Goal: Transaction & Acquisition: Purchase product/service

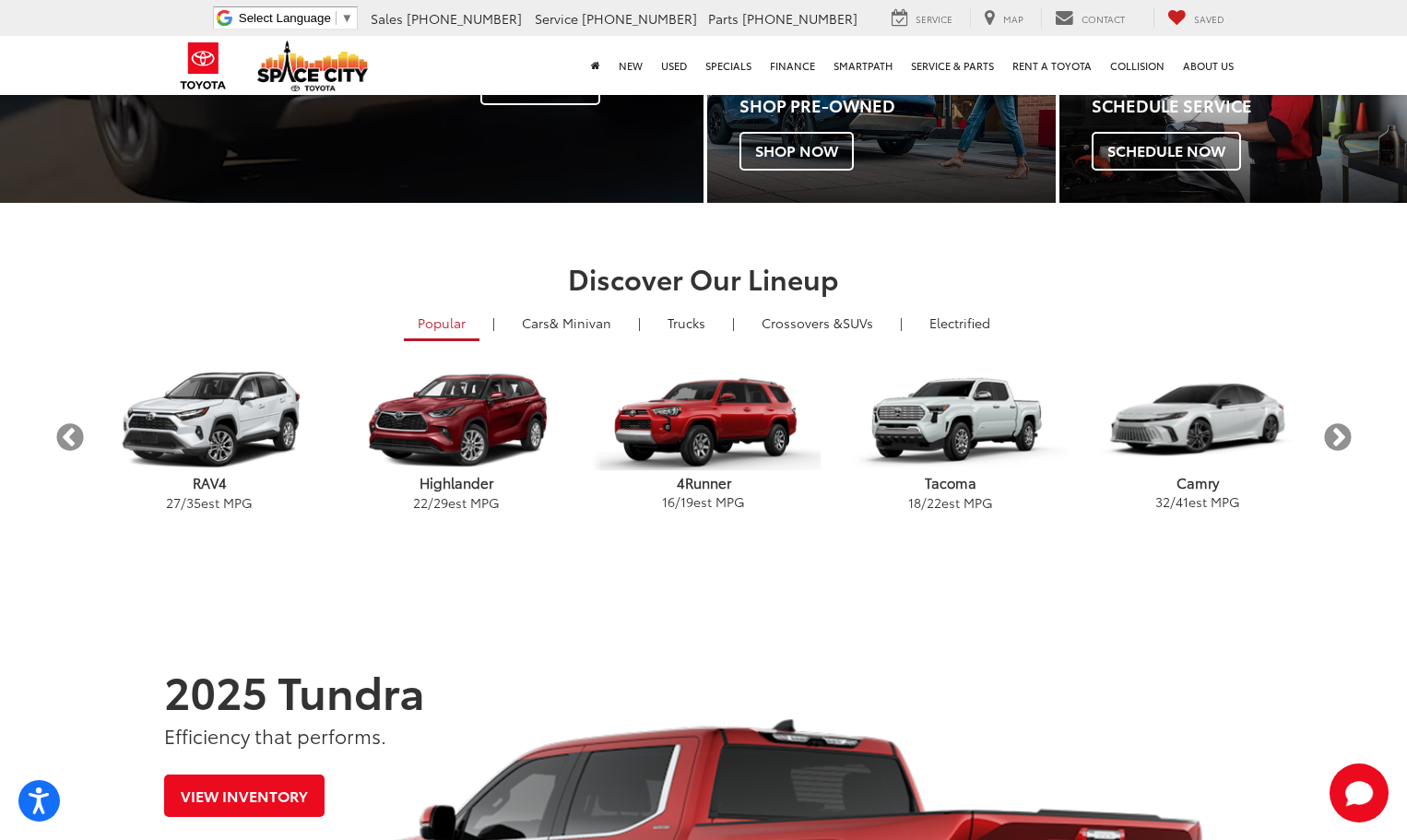
scroll to position [369, 0]
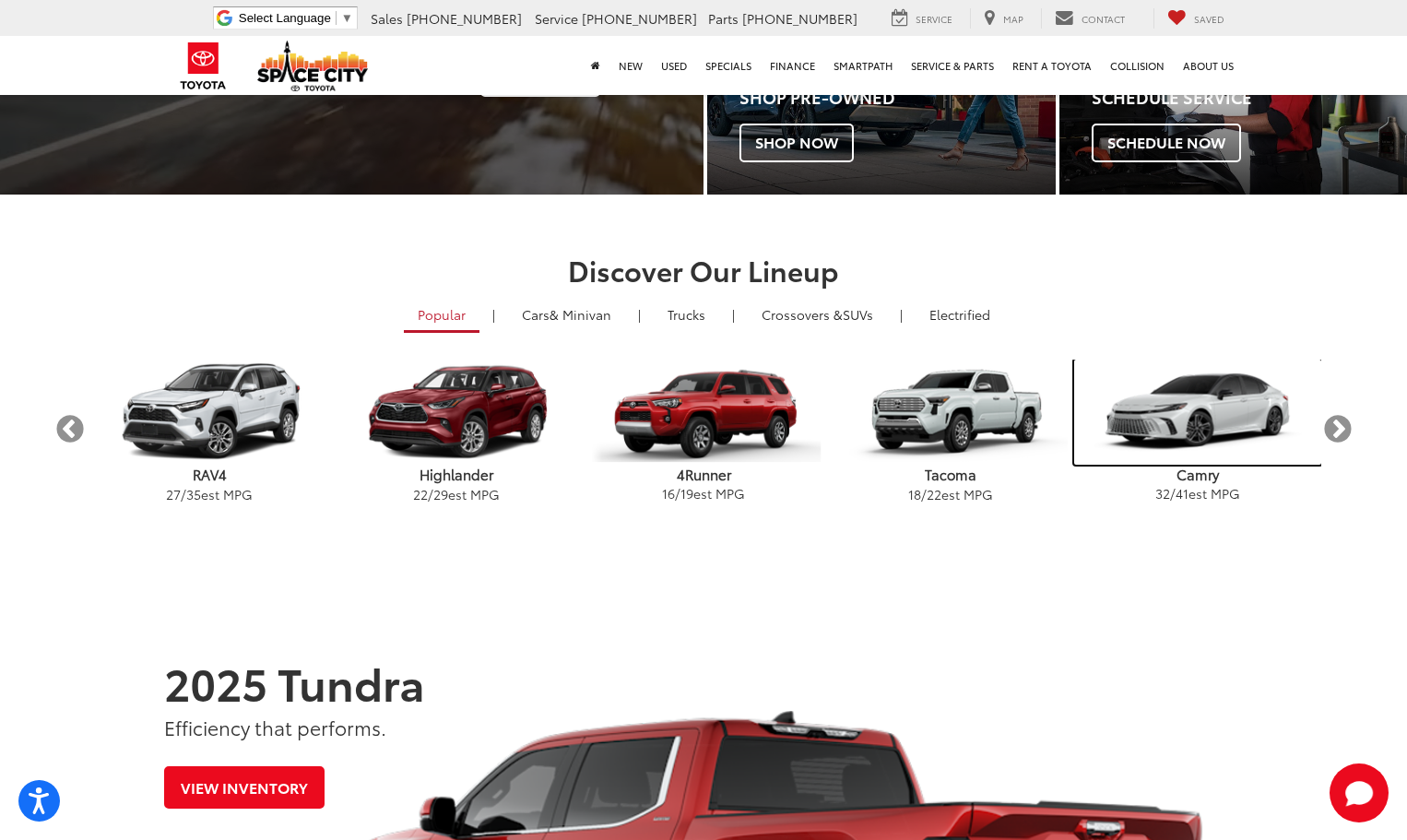
click at [1198, 400] on img "carousel" at bounding box center [1197, 412] width 247 height 105
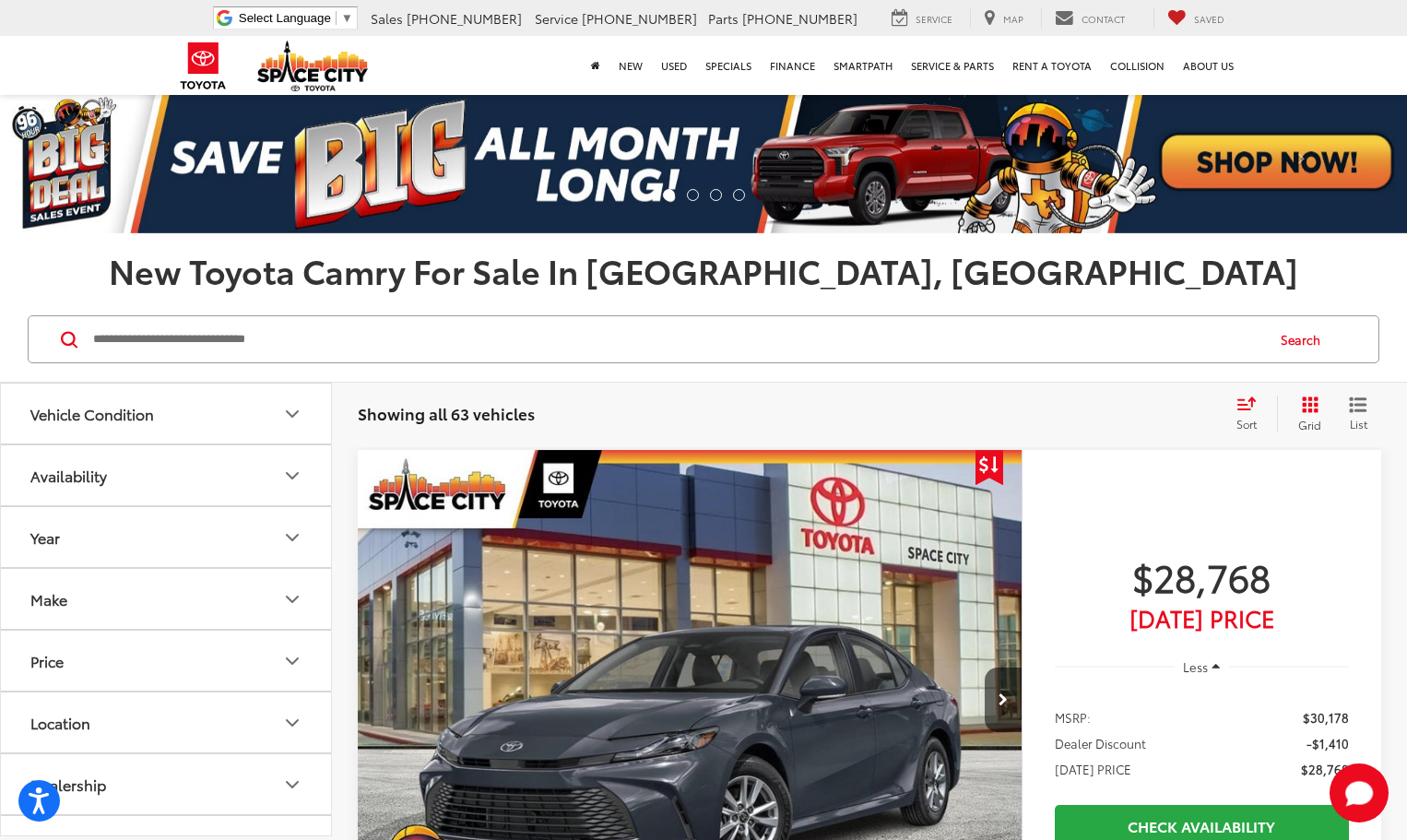
click at [1303, 412] on icon "Grid View" at bounding box center [1310, 405] width 17 height 17
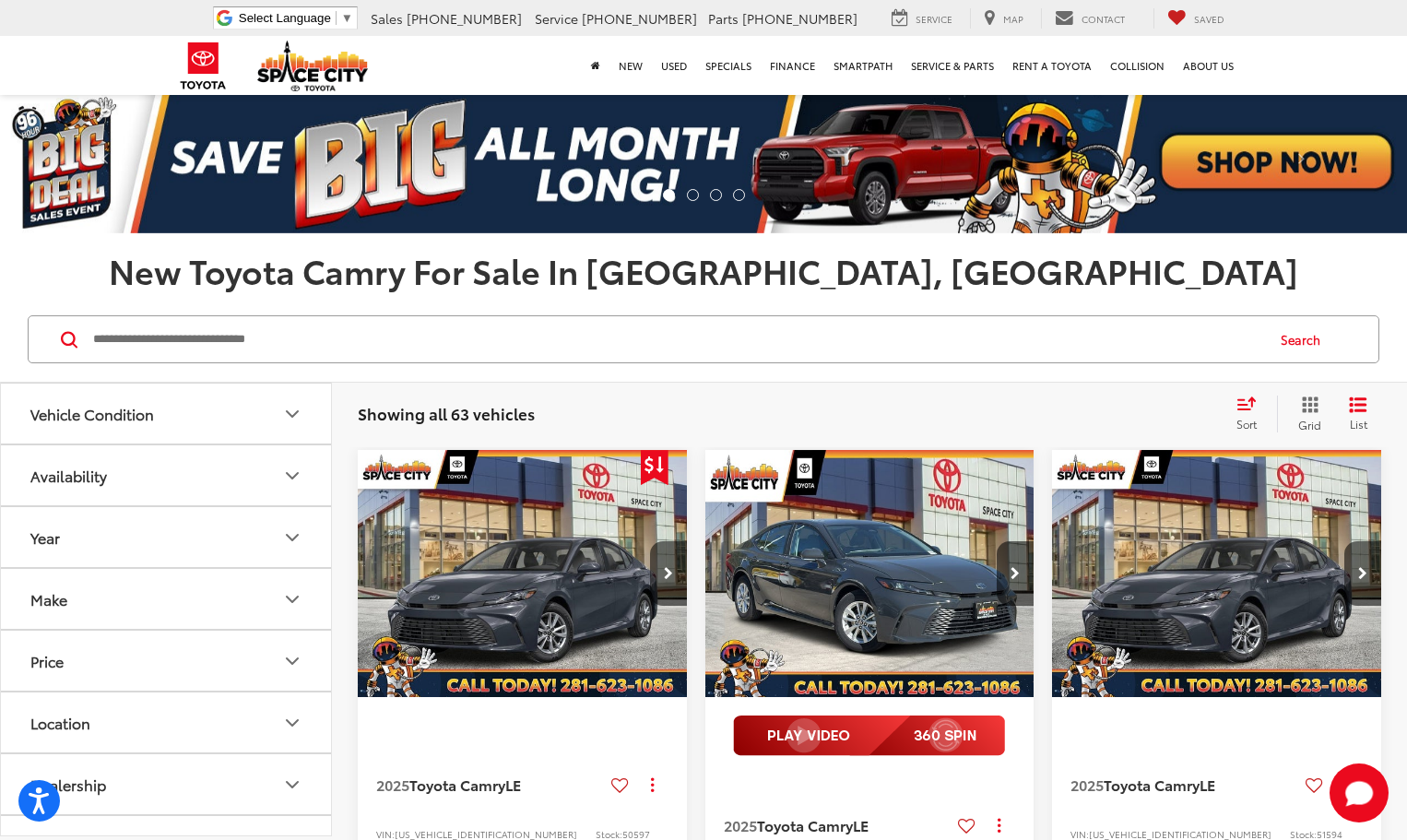
click at [1237, 409] on icon "Select sort value" at bounding box center [1247, 403] width 21 height 14
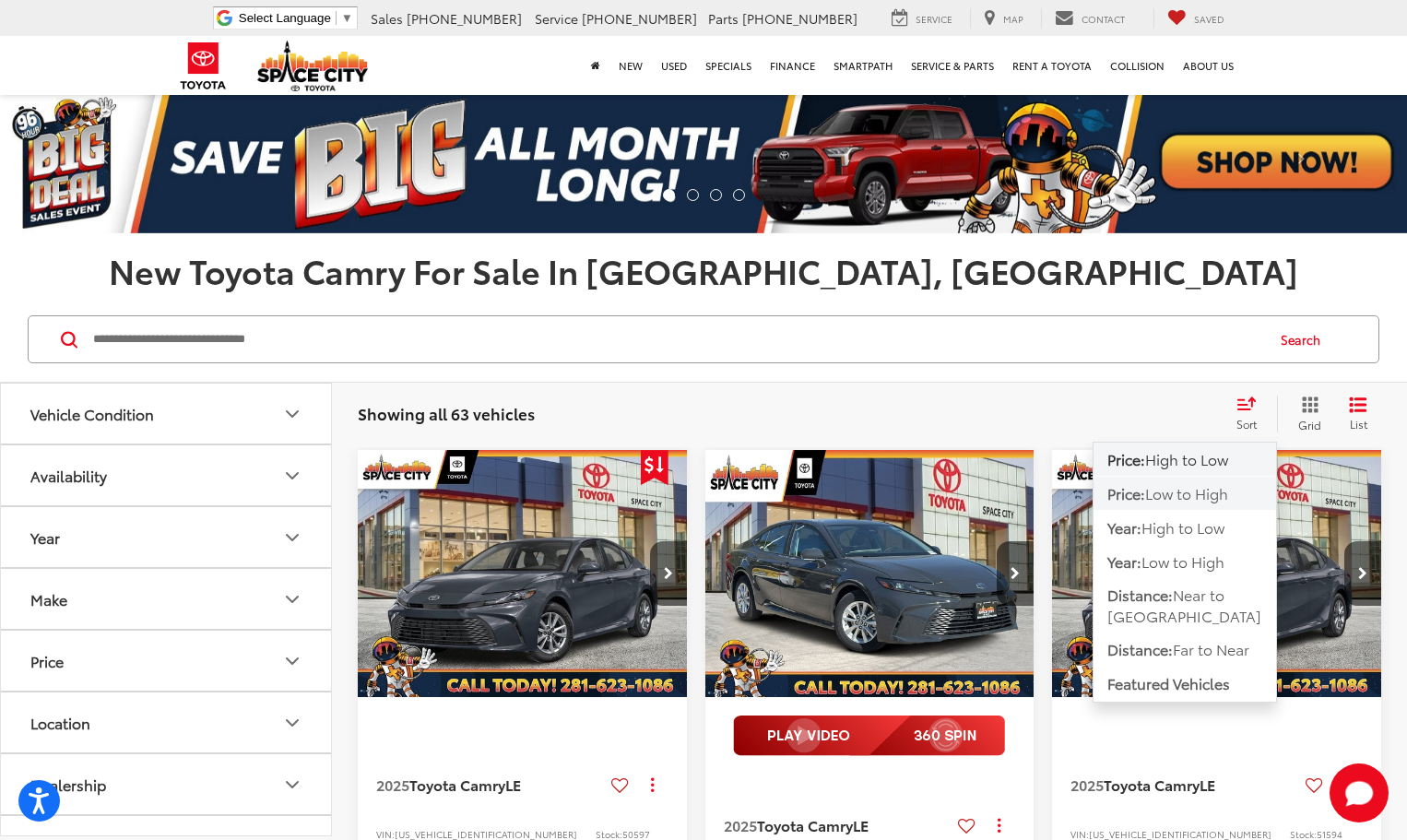
click at [1171, 489] on span "Low to High" at bounding box center [1187, 493] width 83 height 22
